Goal: Transaction & Acquisition: Register for event/course

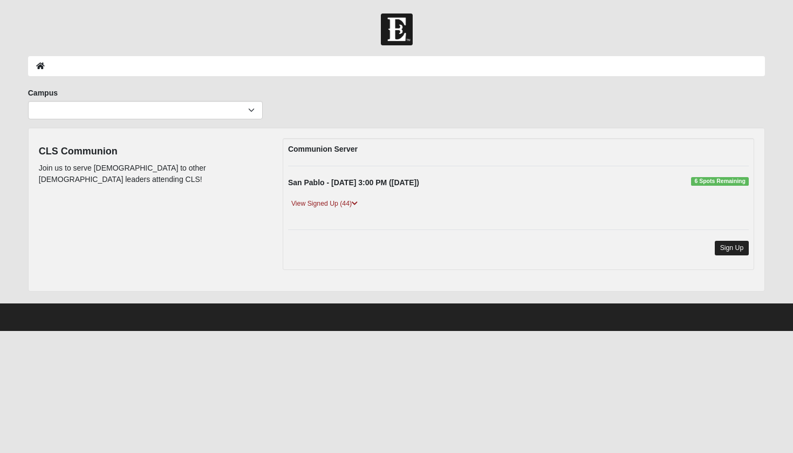
click at [737, 249] on link "Sign Up" at bounding box center [732, 248] width 35 height 15
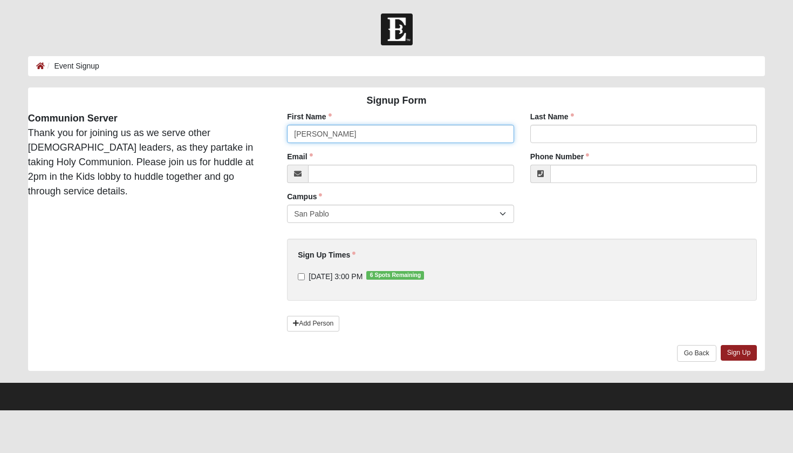
type input "Shawn"
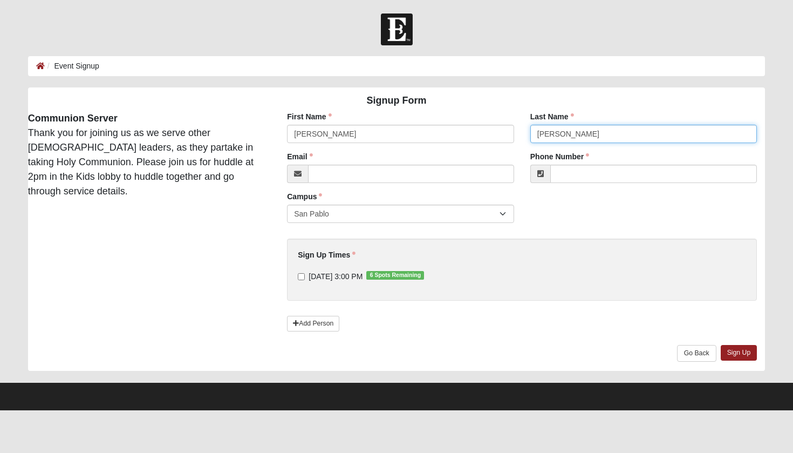
type input "Maxwell"
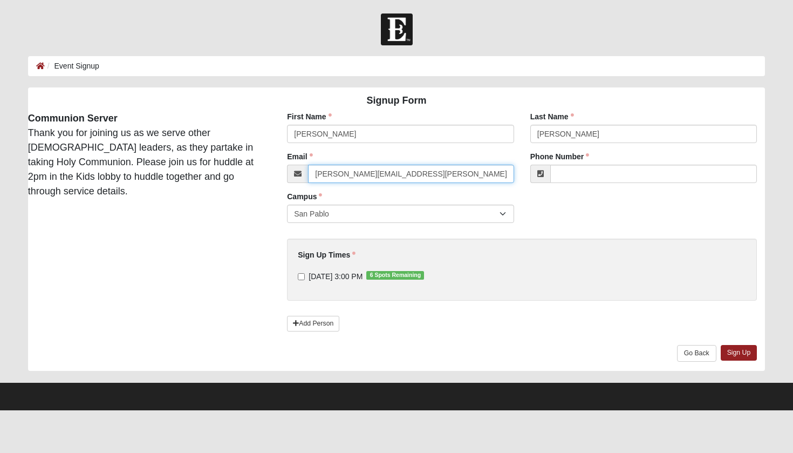
type input "shawn.maxwell@coe22.com"
type input "(904) 735-8731"
click at [531, 243] on div "Sign Up Times 9/8/2025 3:00 PM 6 Spots Remaining Sign Up Times is required." at bounding box center [522, 269] width 470 height 62
click at [301, 276] on input "9/8/2025 3:00 PM 6 Spots Remaining" at bounding box center [301, 276] width 7 height 7
checkbox input "true"
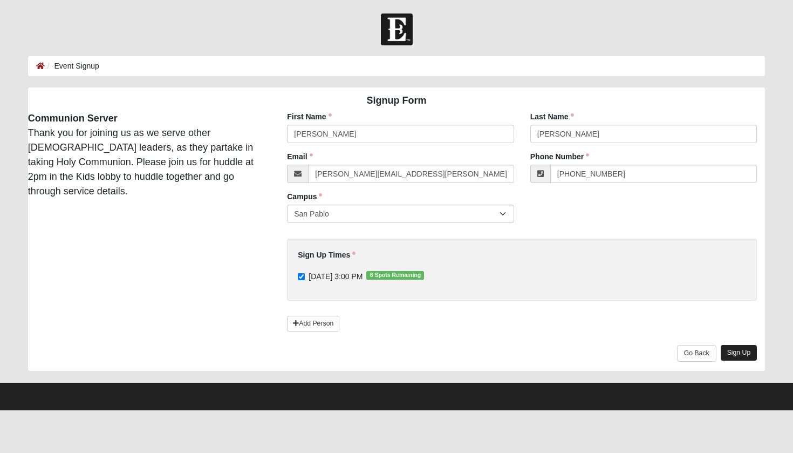
click at [746, 349] on link "Sign Up" at bounding box center [739, 353] width 37 height 16
